Goal: Task Accomplishment & Management: Complete application form

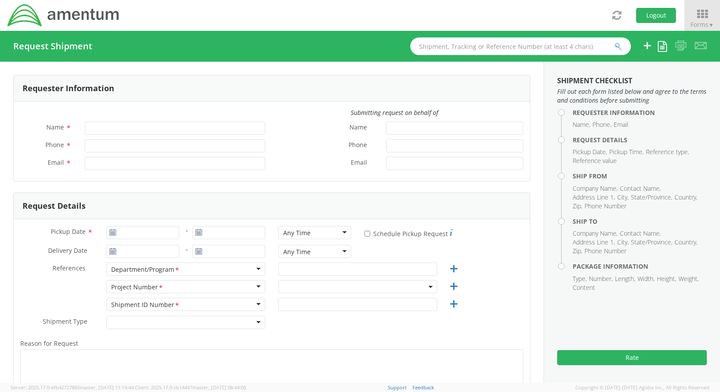
type input "[PERSON_NAME]"
type input "[PHONE_NUMBER]"
type input "[PERSON_NAME][EMAIL_ADDRESS][PERSON_NAME][DOMAIN_NAME]"
select select "ADMN.100038.00000"
click at [186, 230] on div at bounding box center [229, 232] width 86 height 13
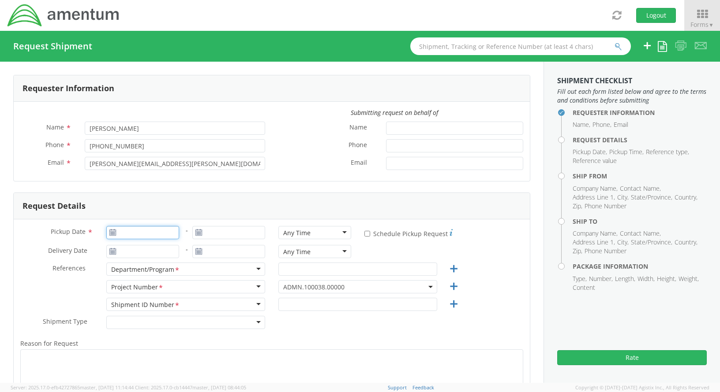
type input "[DATE]"
click at [171, 233] on input "[DATE]" at bounding box center [142, 232] width 73 height 13
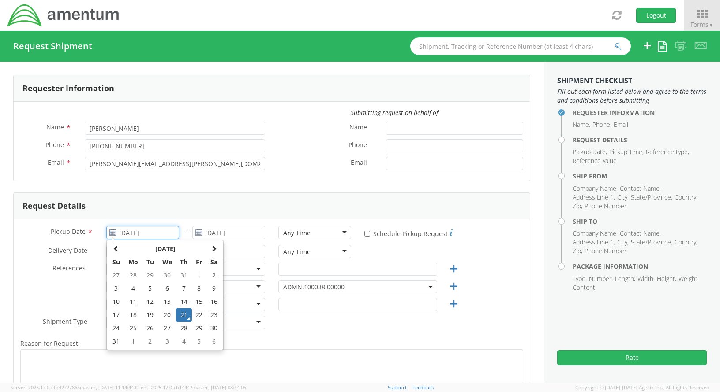
click at [183, 315] on td "21" at bounding box center [183, 315] width 15 height 13
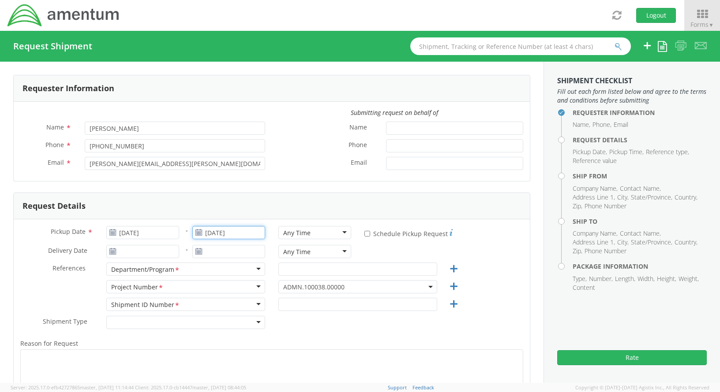
click at [247, 233] on input "[DATE]" at bounding box center [228, 232] width 73 height 13
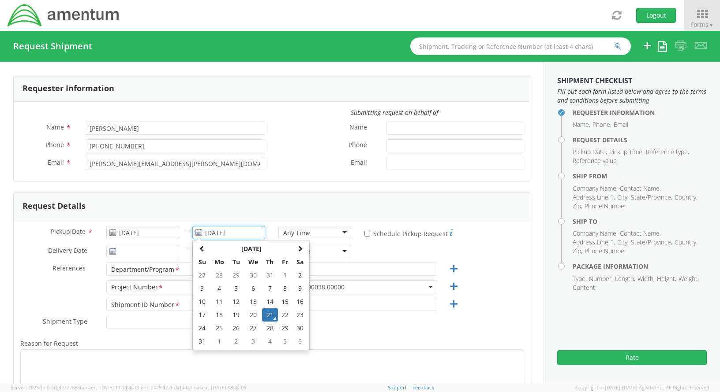
click at [268, 314] on td "21" at bounding box center [269, 315] width 15 height 13
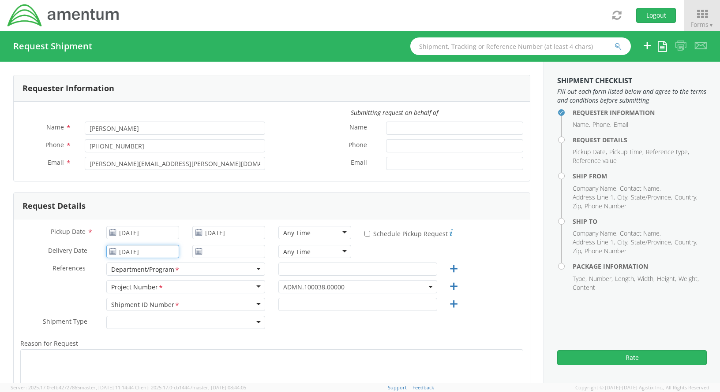
click at [157, 252] on input "[DATE]" at bounding box center [142, 251] width 73 height 13
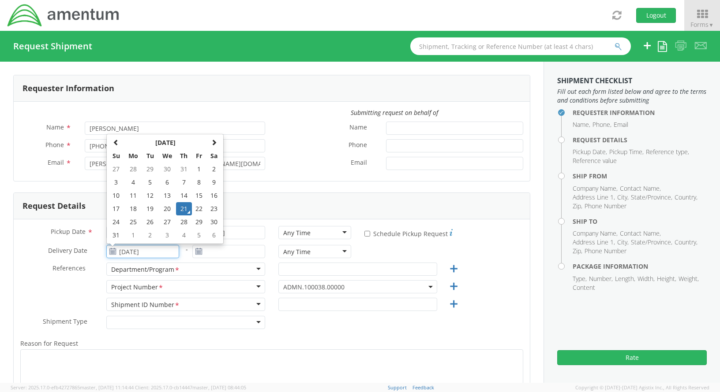
click at [194, 211] on td "22" at bounding box center [199, 208] width 15 height 13
type input "[DATE]"
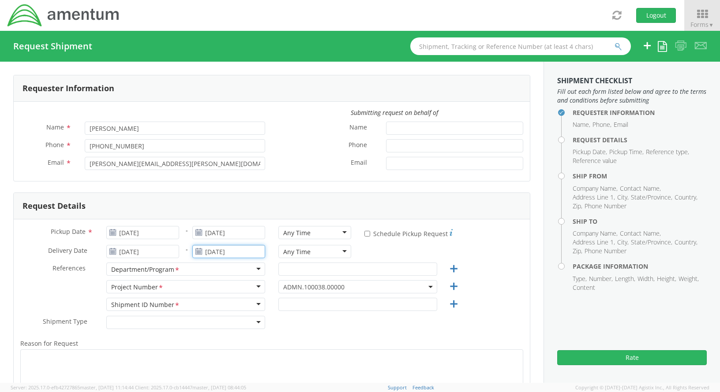
click at [222, 249] on input "[DATE]" at bounding box center [228, 251] width 73 height 13
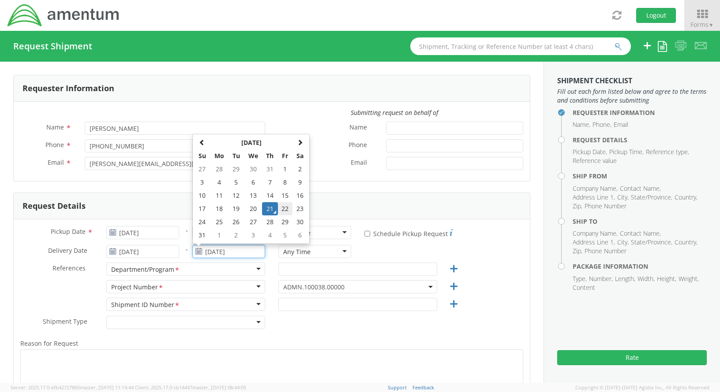
click at [287, 207] on td "22" at bounding box center [285, 208] width 15 height 13
type input "[DATE]"
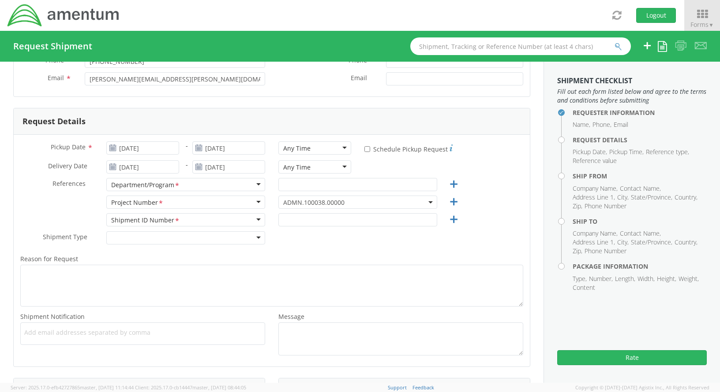
scroll to position [88, 0]
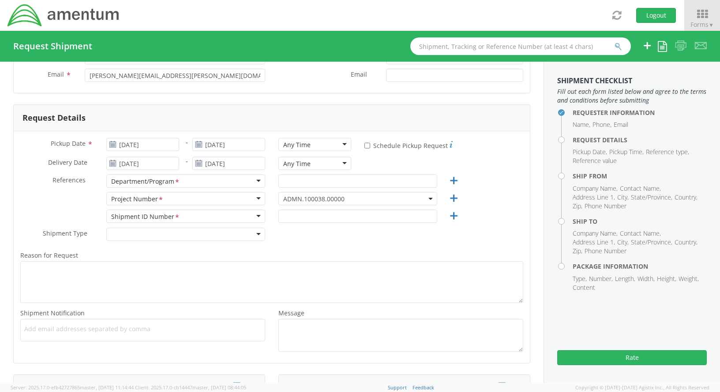
click at [210, 184] on div "Department/Program *" at bounding box center [185, 181] width 159 height 13
click at [291, 181] on input "text" at bounding box center [357, 181] width 159 height 13
type input "AP"
click at [166, 198] on div "Project Number *" at bounding box center [185, 198] width 159 height 13
click at [340, 194] on span "ADMN.100038.00000" at bounding box center [357, 198] width 159 height 13
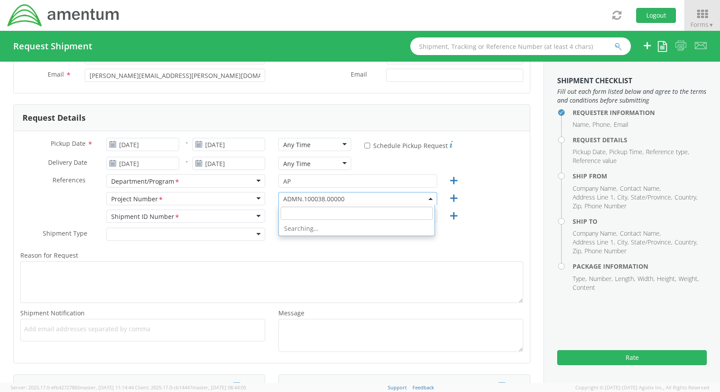
click at [336, 211] on input "search" at bounding box center [356, 213] width 152 height 13
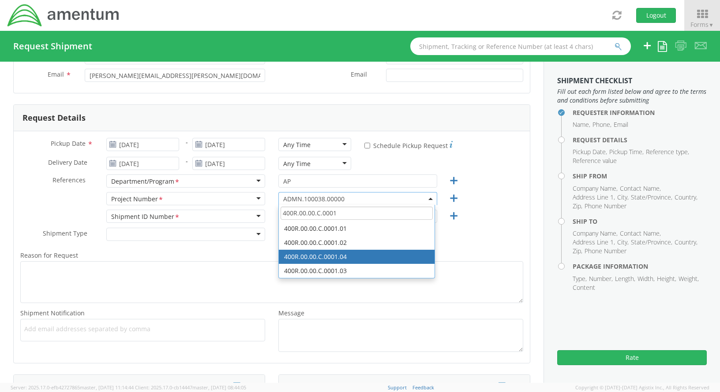
type input "400R.00.00.C.0001"
select select "400R.00.00.C.0001.04"
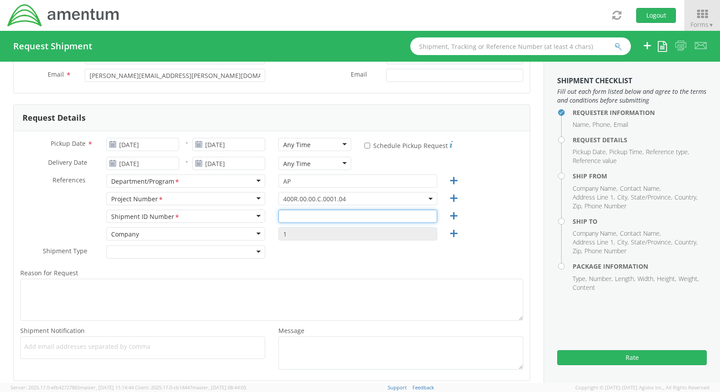
click at [316, 213] on input "text" at bounding box center [357, 216] width 159 height 13
type input "REGULAR"
click at [255, 233] on div "Company" at bounding box center [185, 234] width 159 height 13
click at [230, 229] on div "Company" at bounding box center [185, 234] width 159 height 13
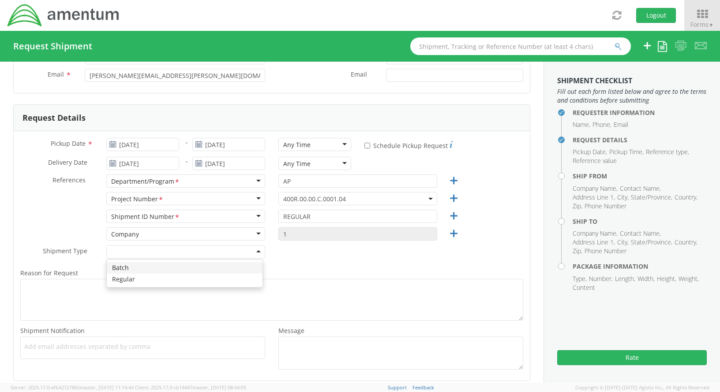
click at [253, 253] on div at bounding box center [185, 252] width 159 height 13
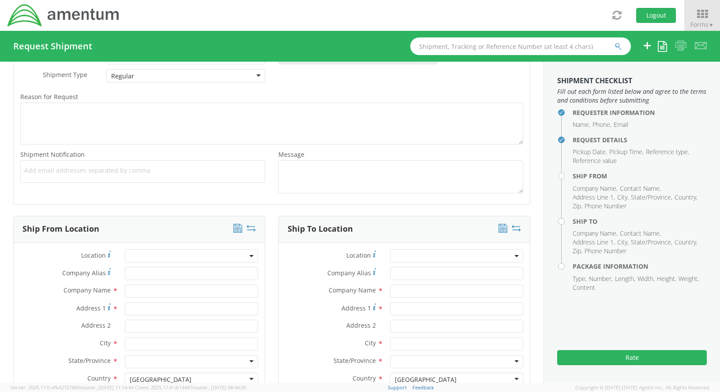
scroll to position [309, 0]
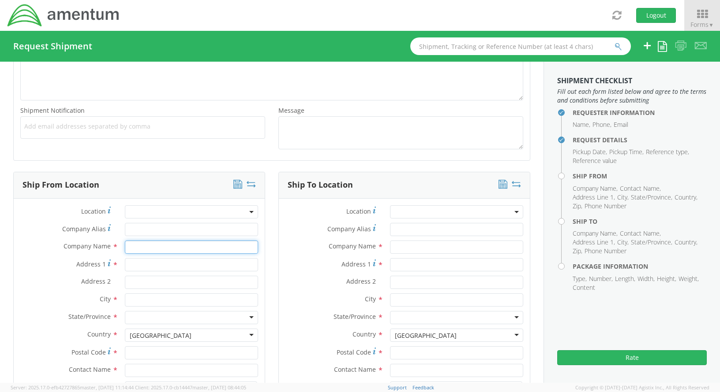
click at [136, 249] on input "text" at bounding box center [191, 247] width 133 height 13
type input "AMENTUM"
type input "BMO [PERSON_NAME] BANK LBX 6293"
type input "[STREET_ADDRESS][PERSON_NAME]"
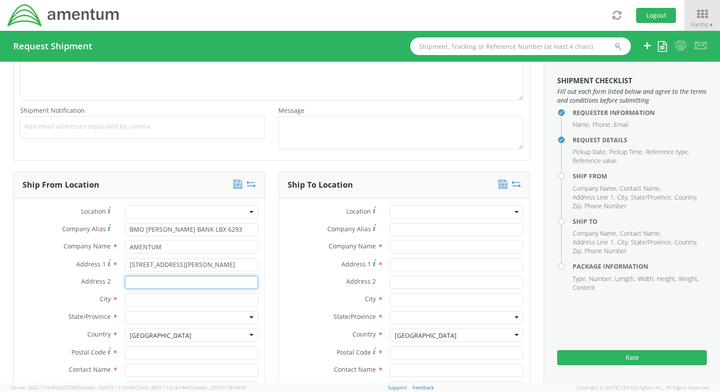
type input "SUITE 200"
type input "[GEOGRAPHIC_DATA]"
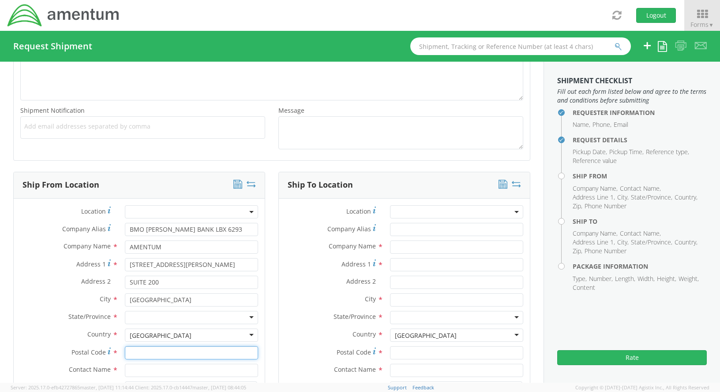
type input "20876"
type input "[PERSON_NAME]"
type input "[PHONE_NUMBER]"
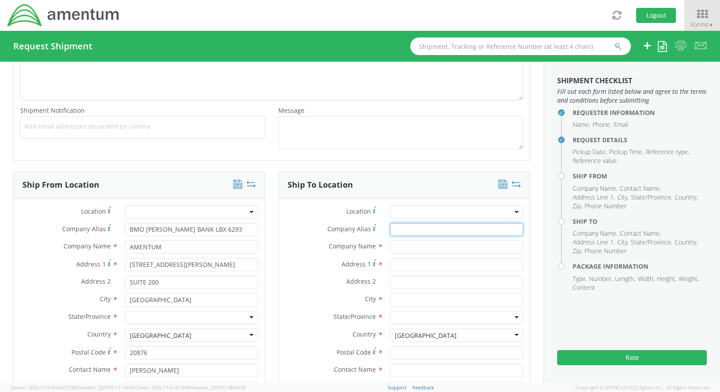
type input "BMO [PERSON_NAME] BANK LBX 6293"
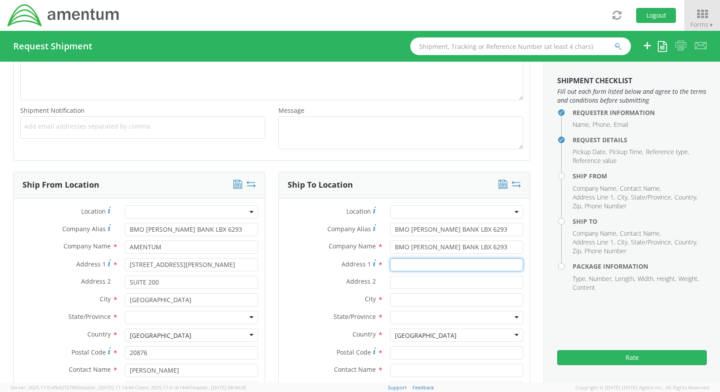
type input "[STREET_ADDRESS]"
type input "SUITE B"
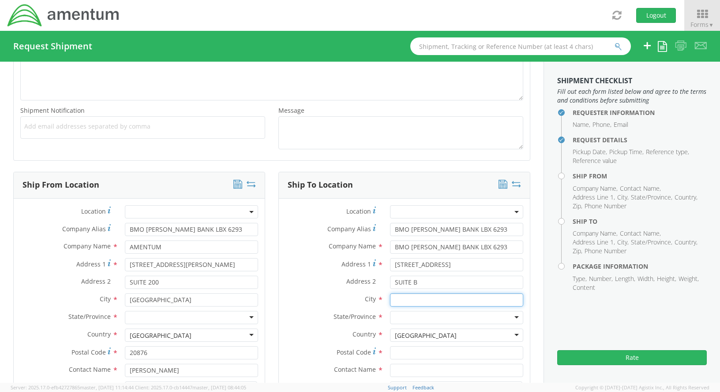
type input "BOLINGBROOK"
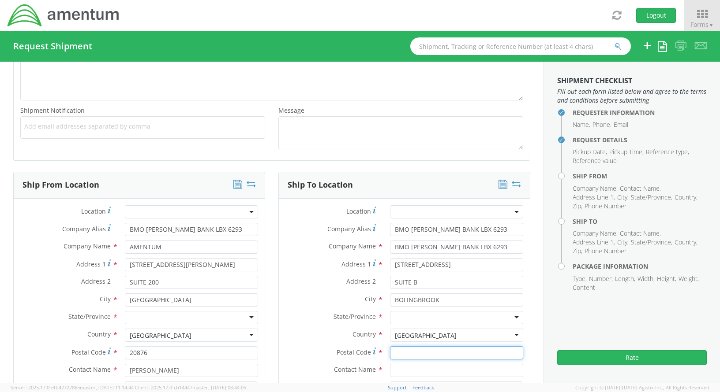
type input "60440"
type input "FIS"
type input "3019443152"
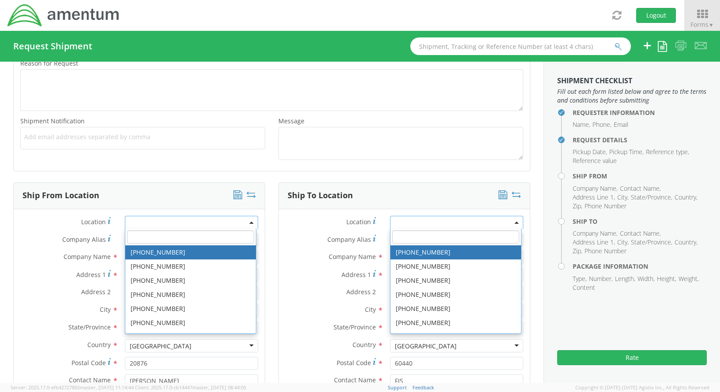
scroll to position [298, 0]
click at [60, 220] on label "Location *" at bounding box center [66, 222] width 105 height 12
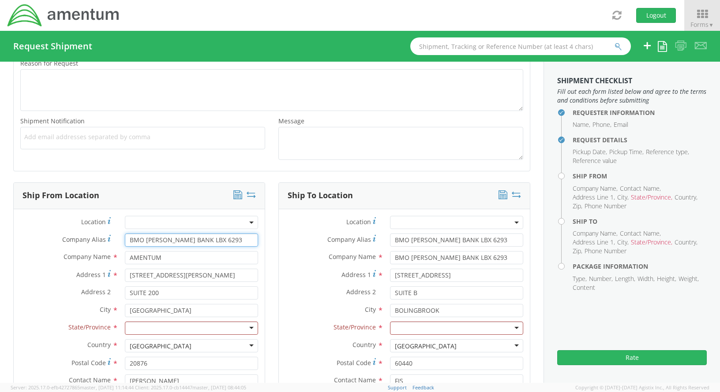
click at [173, 245] on input "BMO [PERSON_NAME] BANK LBX 6293" at bounding box center [191, 240] width 133 height 13
type input "BMO [PERSON_NAME] BNK LBX 6293"
drag, startPoint x: 189, startPoint y: 242, endPoint x: 90, endPoint y: 237, distance: 98.9
click at [90, 237] on div "Company Alias * BMO [PERSON_NAME] BNK LBX 6293" at bounding box center [139, 240] width 251 height 13
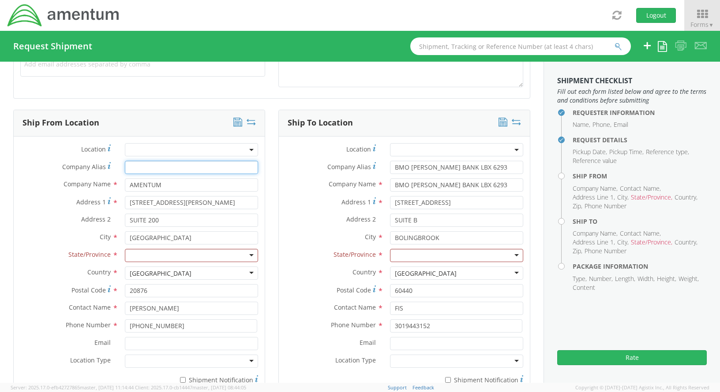
scroll to position [386, 0]
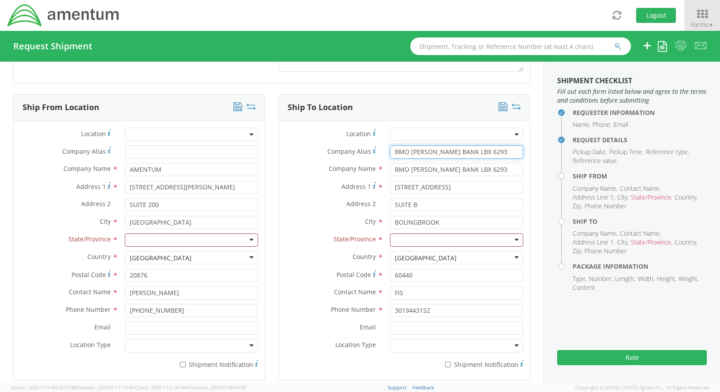
drag, startPoint x: 482, startPoint y: 153, endPoint x: 400, endPoint y: 162, distance: 83.0
click at [400, 162] on div "Company Alias * BMO [PERSON_NAME] BANK LBX 6293" at bounding box center [404, 155] width 251 height 18
type input "B"
drag, startPoint x: 476, startPoint y: 168, endPoint x: 365, endPoint y: 172, distance: 110.7
click at [365, 172] on div "Company Name * BMO [PERSON_NAME] BANK LBX 6293 searching..." at bounding box center [404, 169] width 251 height 13
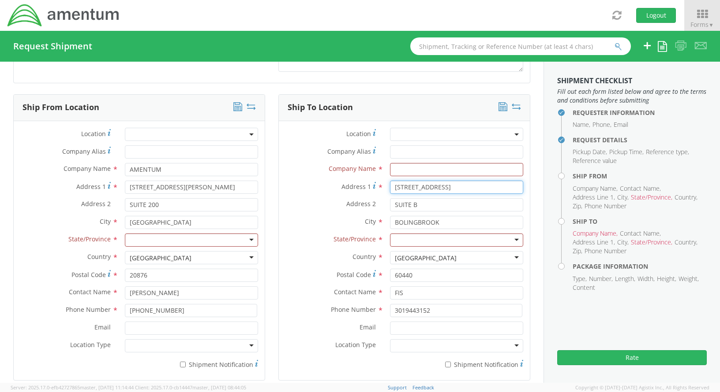
drag, startPoint x: 448, startPoint y: 191, endPoint x: 372, endPoint y: 191, distance: 75.4
click at [372, 191] on div "Address [STREET_ADDRESS]" at bounding box center [404, 187] width 251 height 13
drag, startPoint x: 437, startPoint y: 206, endPoint x: 369, endPoint y: 205, distance: 68.4
click at [369, 205] on div "Address 2 * SUITE B" at bounding box center [404, 204] width 251 height 13
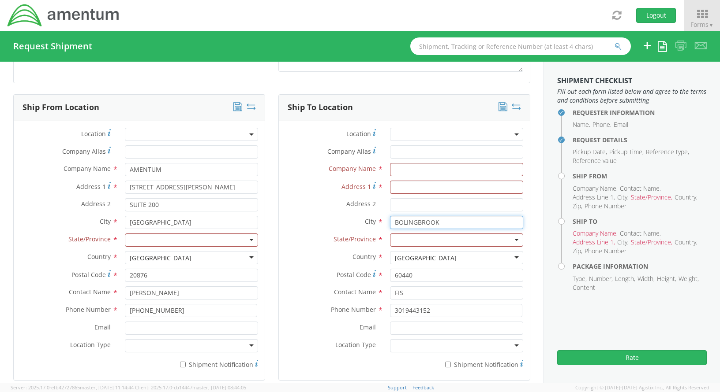
drag, startPoint x: 444, startPoint y: 219, endPoint x: 344, endPoint y: 221, distance: 99.2
click at [344, 221] on div "City * [GEOGRAPHIC_DATA] searching..." at bounding box center [404, 222] width 251 height 13
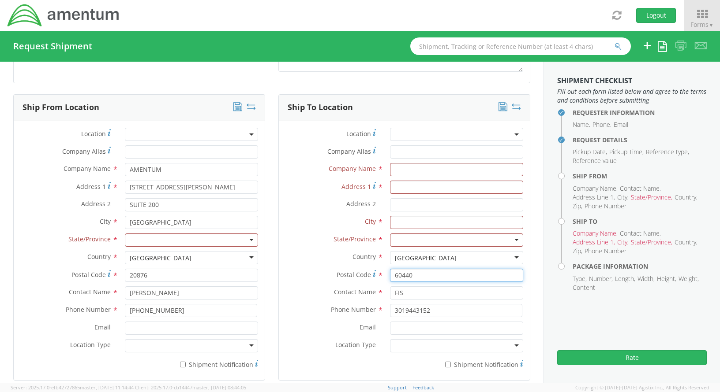
drag, startPoint x: 416, startPoint y: 275, endPoint x: 369, endPoint y: 279, distance: 47.4
click at [369, 279] on div "Postal Code * 60440" at bounding box center [404, 275] width 251 height 13
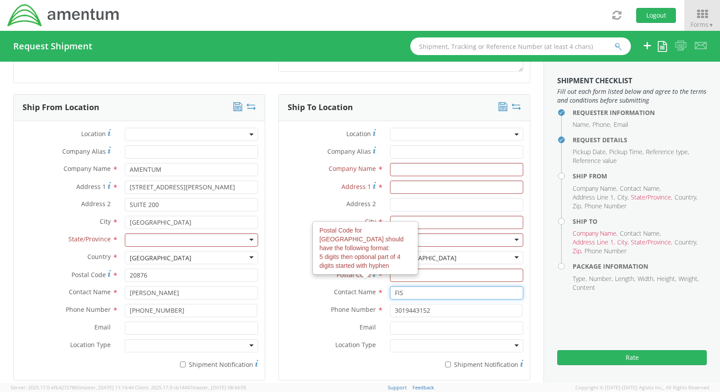
drag, startPoint x: 407, startPoint y: 293, endPoint x: 369, endPoint y: 293, distance: 37.5
click at [369, 293] on div "Contact Name * FIS FIS BlueHalo - ( [PERSON_NAME] her ) [STREET_ADDRESS]" at bounding box center [404, 293] width 251 height 13
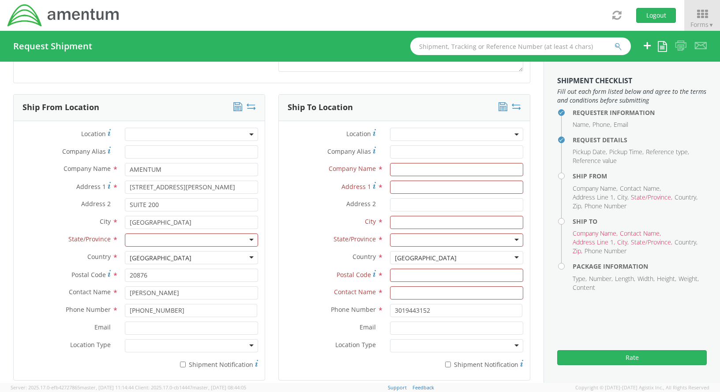
click at [244, 239] on div at bounding box center [191, 240] width 133 height 13
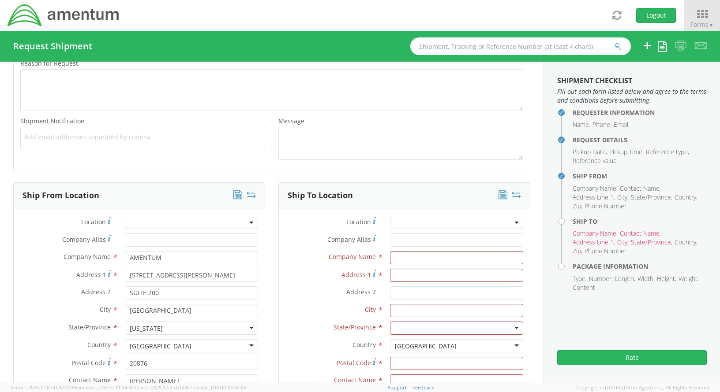
scroll to position [342, 0]
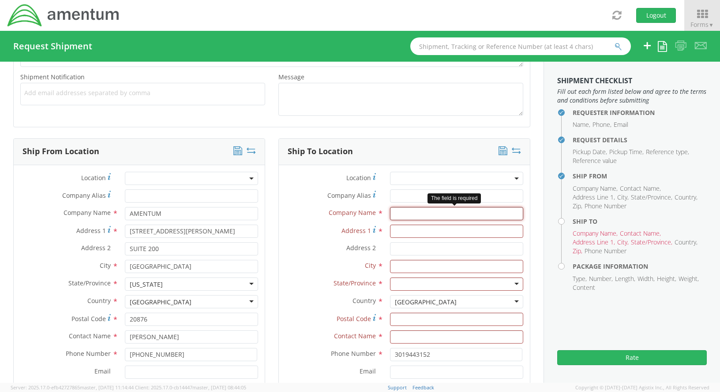
click at [441, 216] on input "text" at bounding box center [456, 213] width 133 height 13
type input "HOME DEPOT"
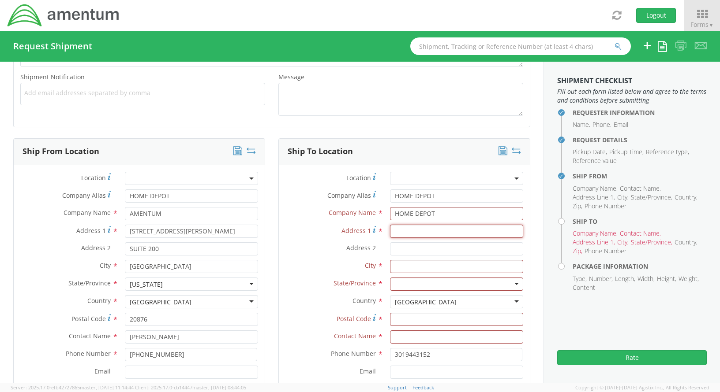
type input "[STREET_ADDRESS]"
type input "BLDG 9 SUITE910"
type input "[GEOGRAPHIC_DATA]"
type input "40213"
type input "ATTN: THD Commercial Payment"
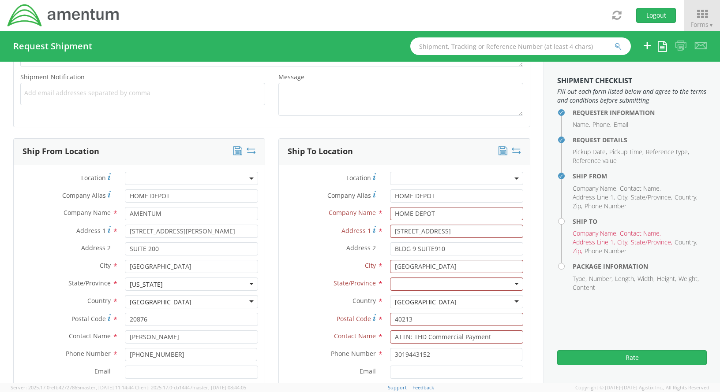
type input "HOME DEPOT"
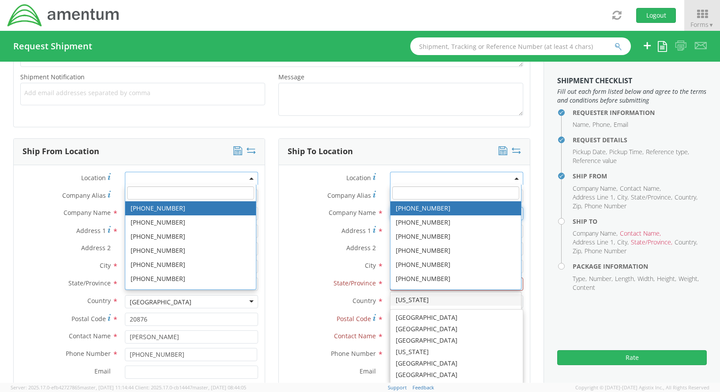
scroll to position [298, 0]
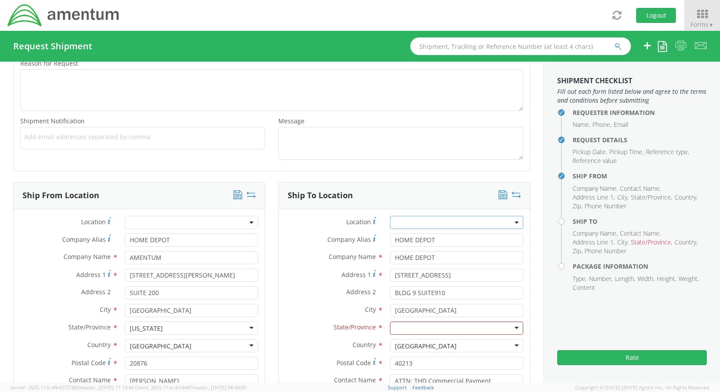
click at [289, 234] on label "Company Alias *" at bounding box center [331, 240] width 105 height 12
click at [390, 234] on input "HOME DEPOT" at bounding box center [456, 240] width 133 height 13
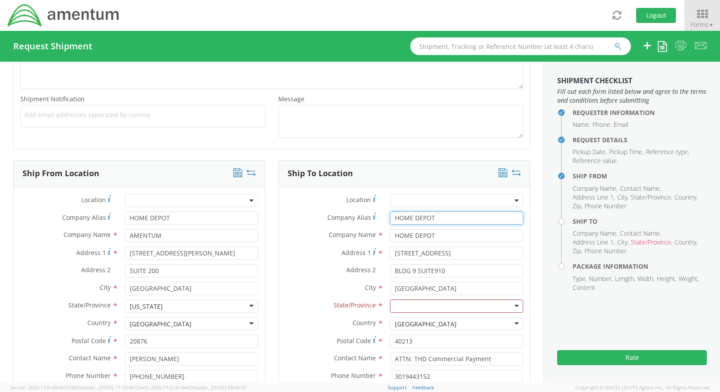
scroll to position [342, 0]
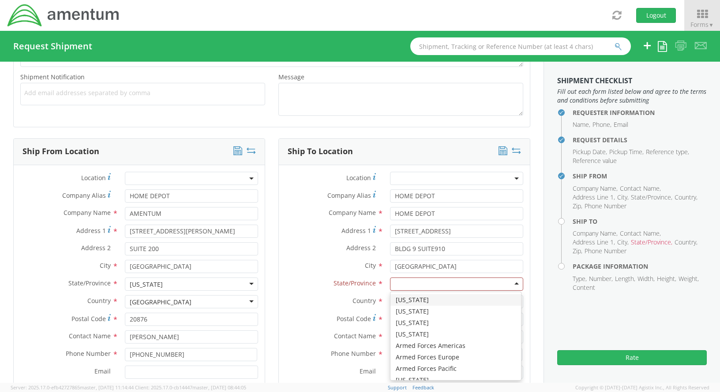
click at [442, 283] on div at bounding box center [456, 284] width 133 height 13
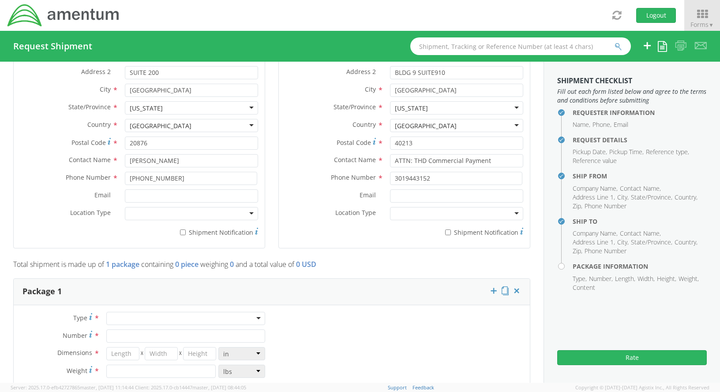
scroll to position [563, 0]
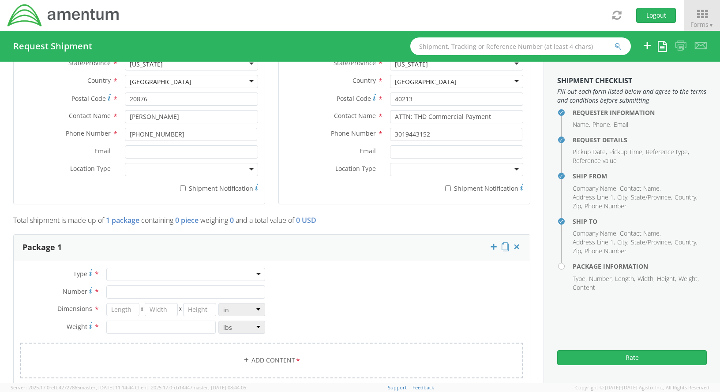
click at [133, 277] on div at bounding box center [185, 274] width 159 height 13
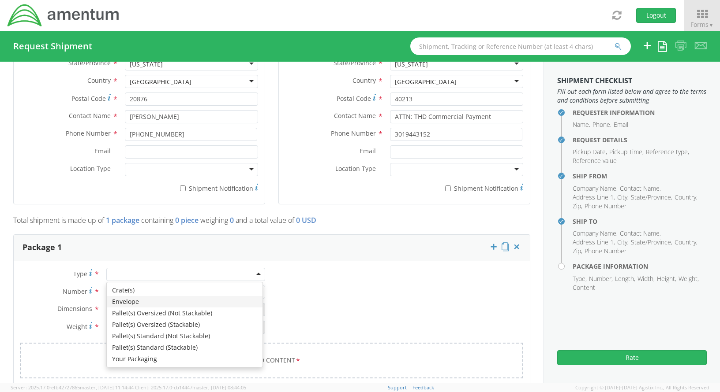
type input "1"
type input "9.5"
type input "12.5"
type input "0.25"
type input "1"
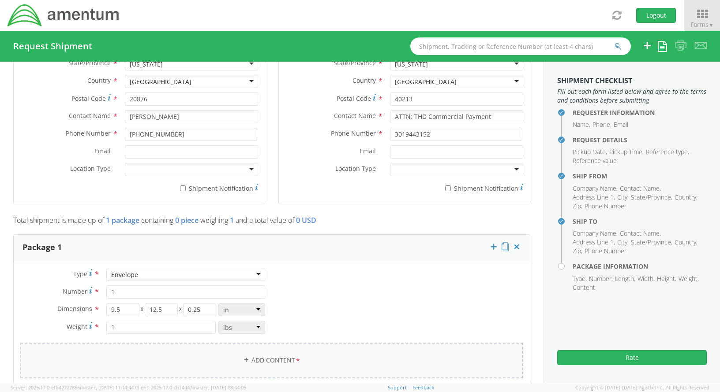
click at [253, 363] on link "Add Content *" at bounding box center [271, 361] width 503 height 36
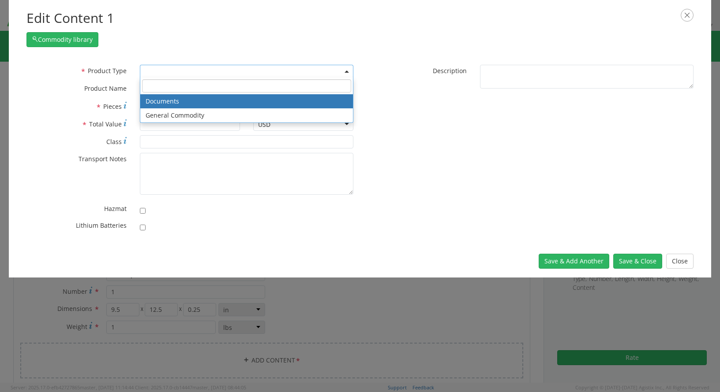
click at [346, 71] on b at bounding box center [346, 72] width 4 height 2
select select "DOCUMENT"
type input "Documents"
type input "1"
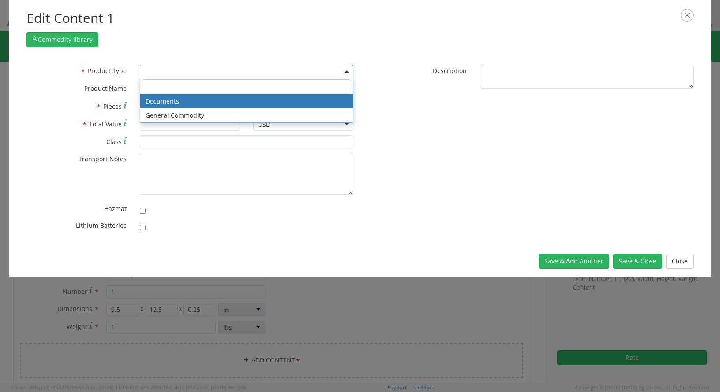
type textarea "Documents"
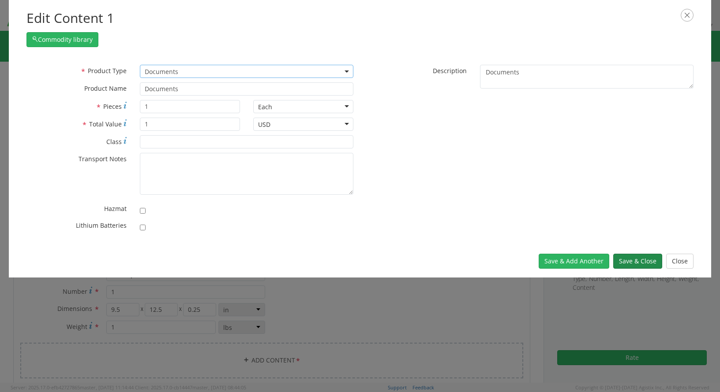
click at [625, 262] on button "Save & Close" at bounding box center [637, 261] width 49 height 15
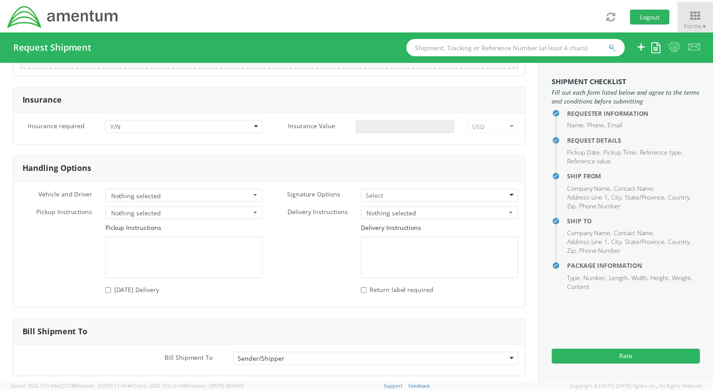
scroll to position [1176, 0]
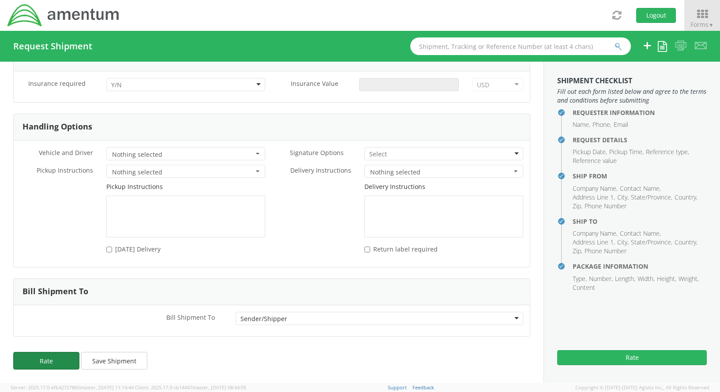
click at [54, 364] on button "Rate" at bounding box center [46, 361] width 66 height 18
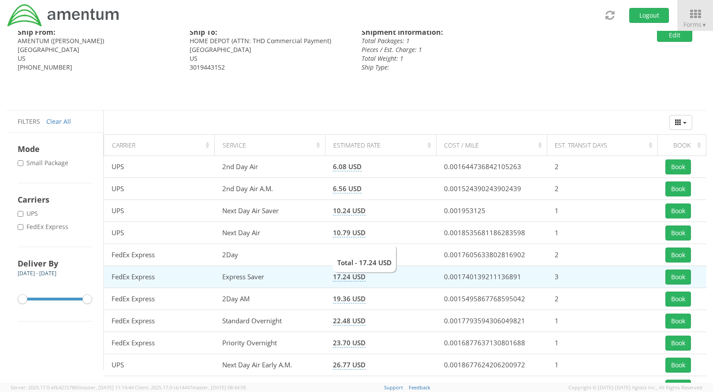
scroll to position [19, 0]
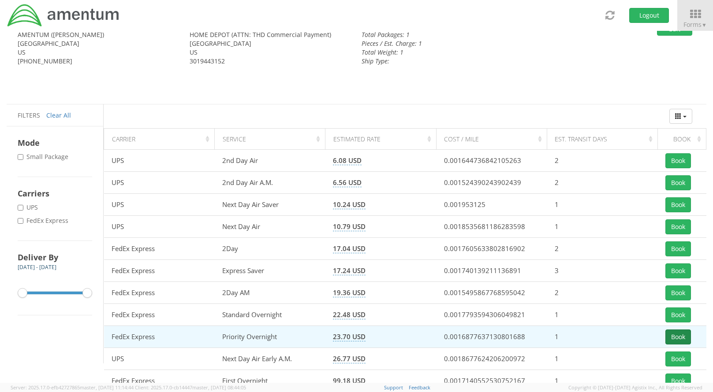
click at [682, 339] on button "Book" at bounding box center [678, 337] width 26 height 15
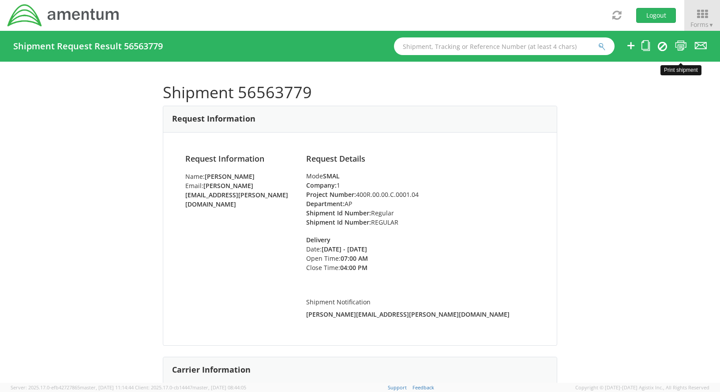
click at [682, 46] on icon at bounding box center [681, 45] width 12 height 11
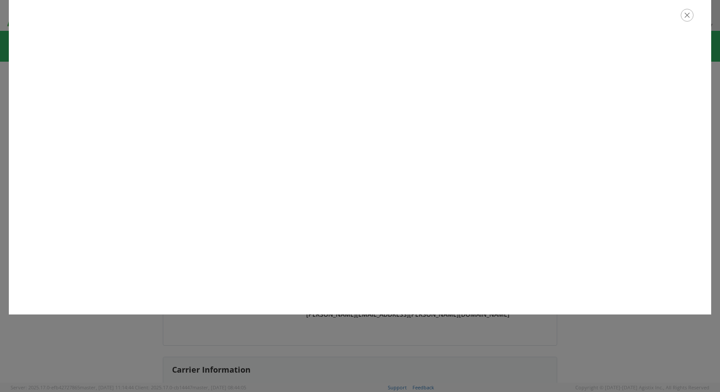
click at [688, 16] on icon "button" at bounding box center [686, 15] width 13 height 13
